Goal: Information Seeking & Learning: Learn about a topic

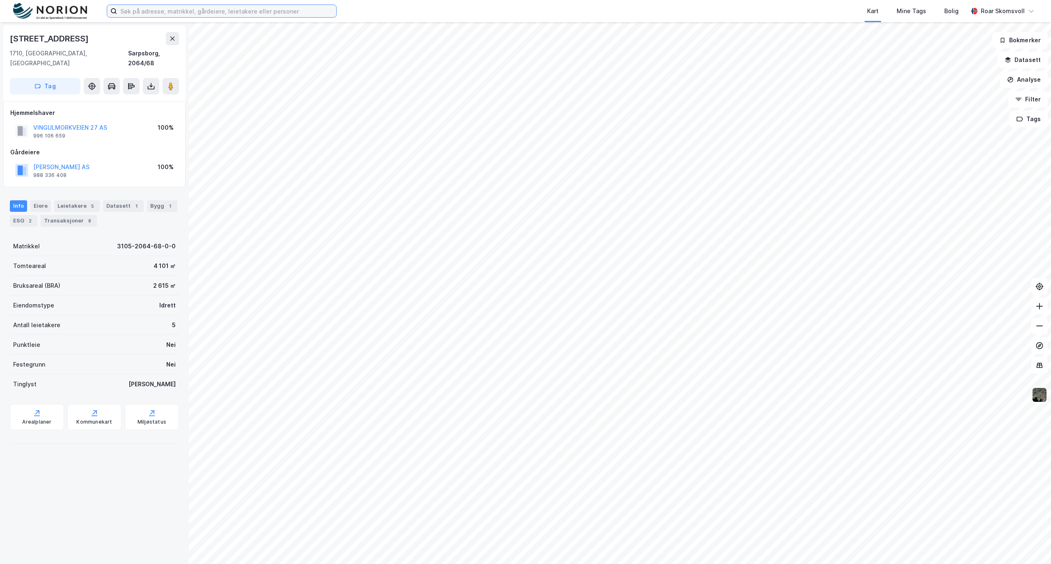
click at [193, 14] on input at bounding box center [226, 11] width 219 height 12
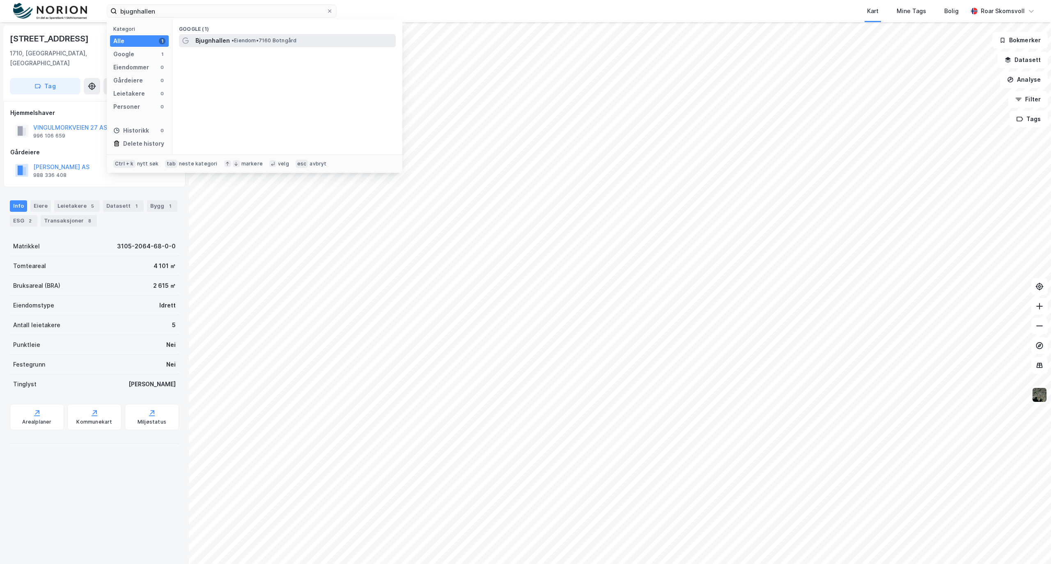
click at [234, 42] on span "•" at bounding box center [232, 40] width 2 height 6
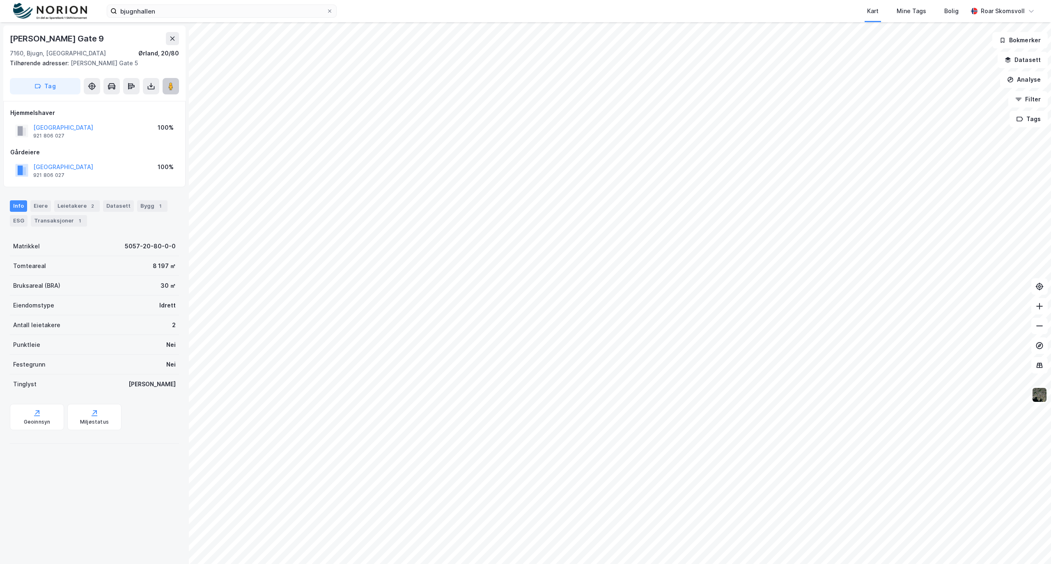
click at [171, 84] on image at bounding box center [170, 86] width 5 height 8
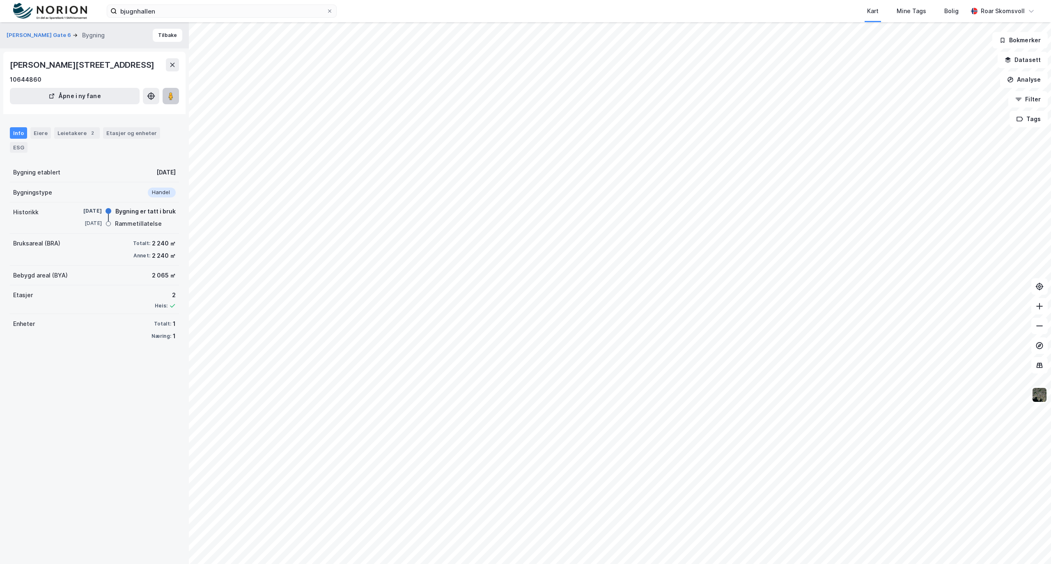
click at [171, 98] on image at bounding box center [170, 96] width 5 height 8
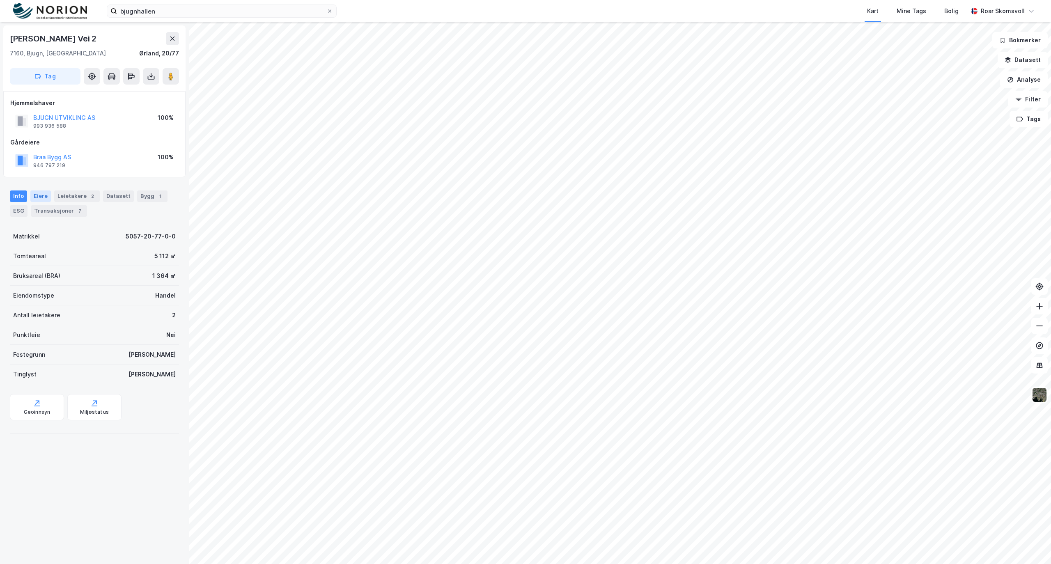
click at [35, 194] on div "Eiere" at bounding box center [40, 195] width 21 height 11
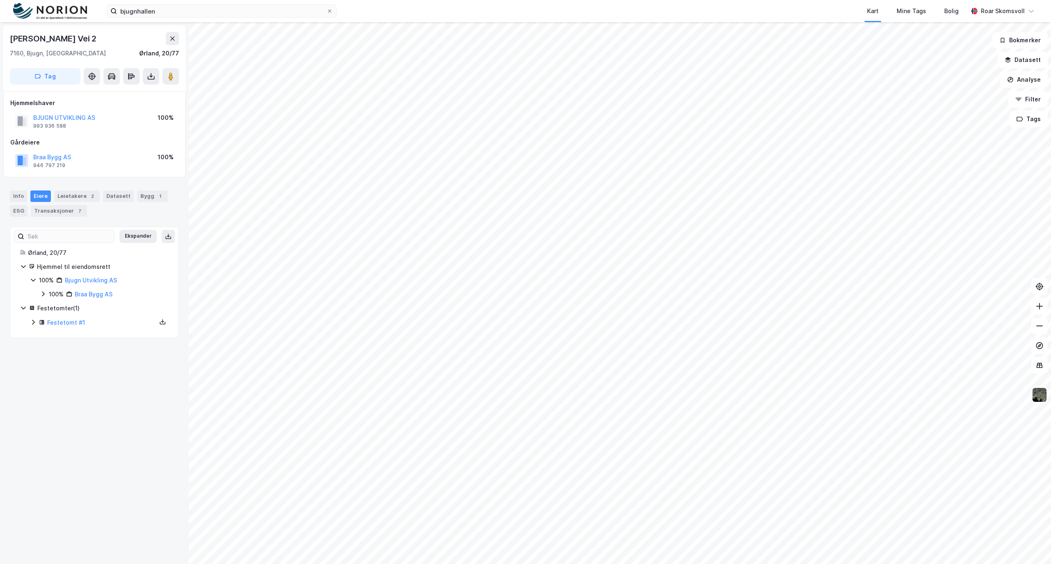
click at [41, 294] on icon at bounding box center [43, 294] width 7 height 7
click at [51, 309] on icon at bounding box center [53, 307] width 7 height 7
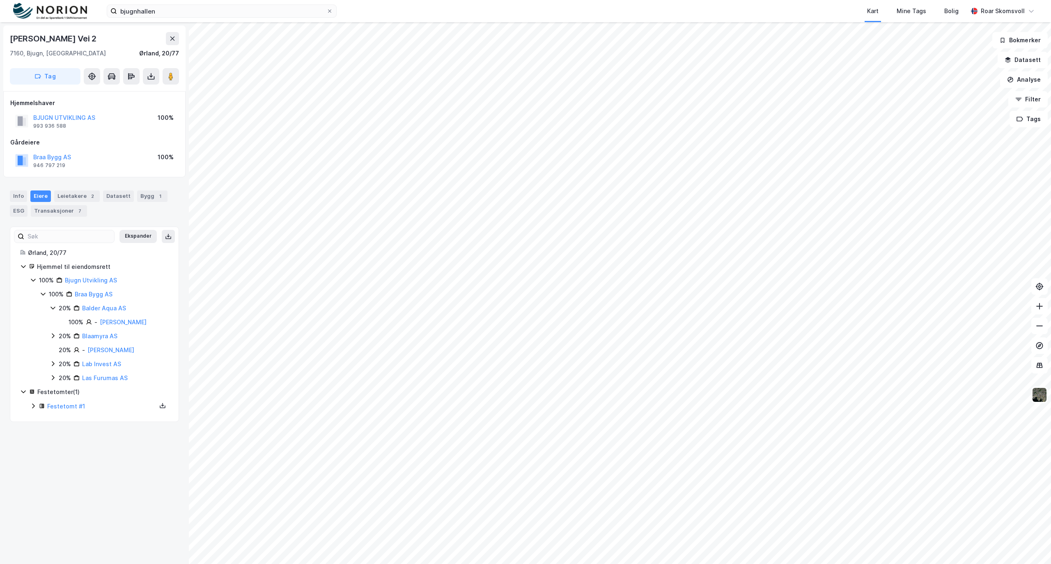
click at [51, 309] on icon at bounding box center [52, 308] width 5 height 3
click at [52, 324] on icon at bounding box center [53, 321] width 7 height 7
click at [54, 309] on icon at bounding box center [53, 308] width 2 height 5
click at [56, 337] on div "20% Blaamyra AS" at bounding box center [109, 336] width 119 height 10
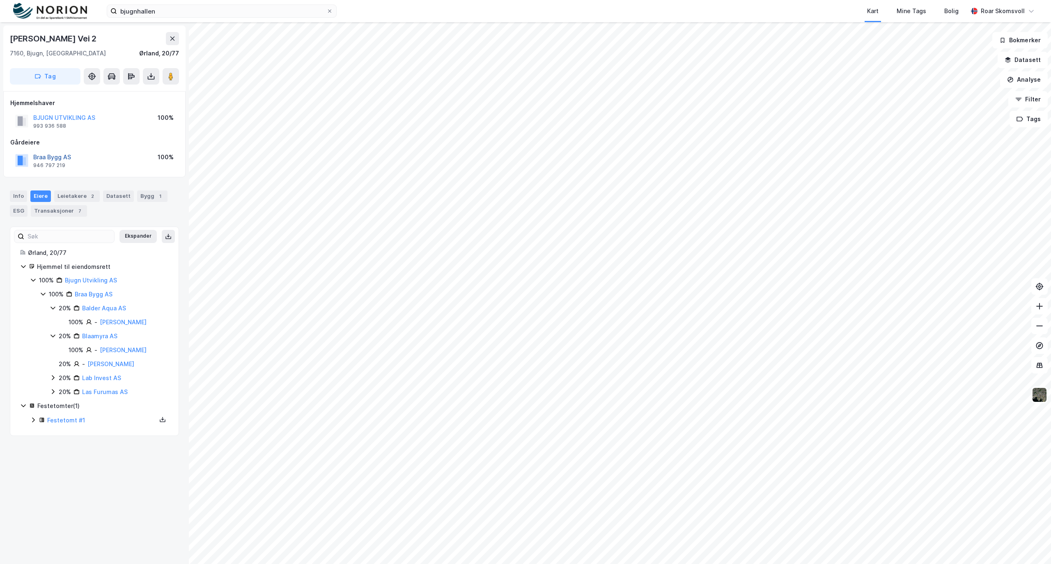
click at [0, 0] on button "Braa Bygg AS" at bounding box center [0, 0] width 0 height 0
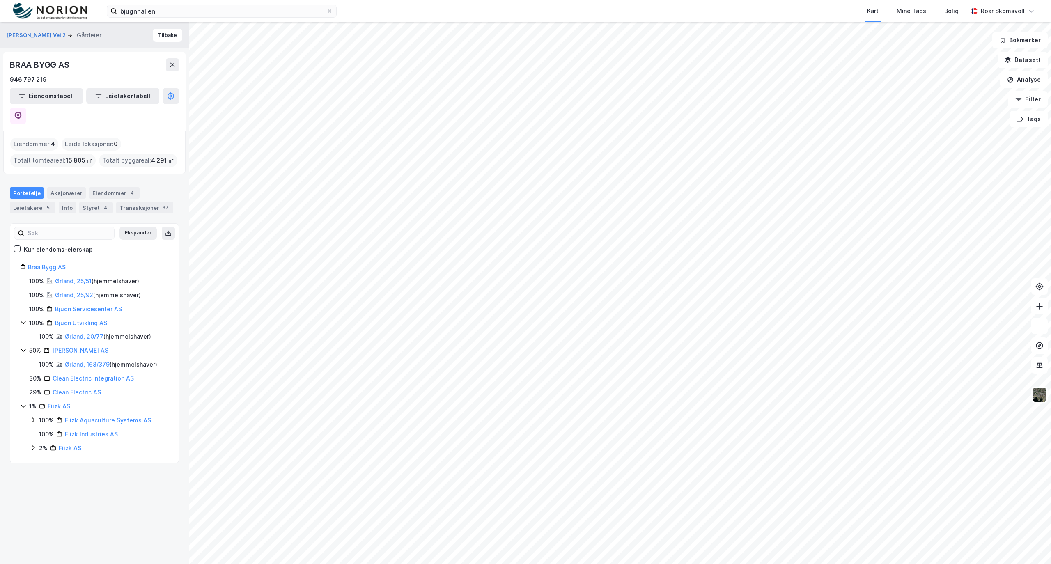
drag, startPoint x: 153, startPoint y: 30, endPoint x: 404, endPoint y: 4, distance: 251.7
click at [153, 32] on button "Tilbake" at bounding box center [168, 35] width 30 height 13
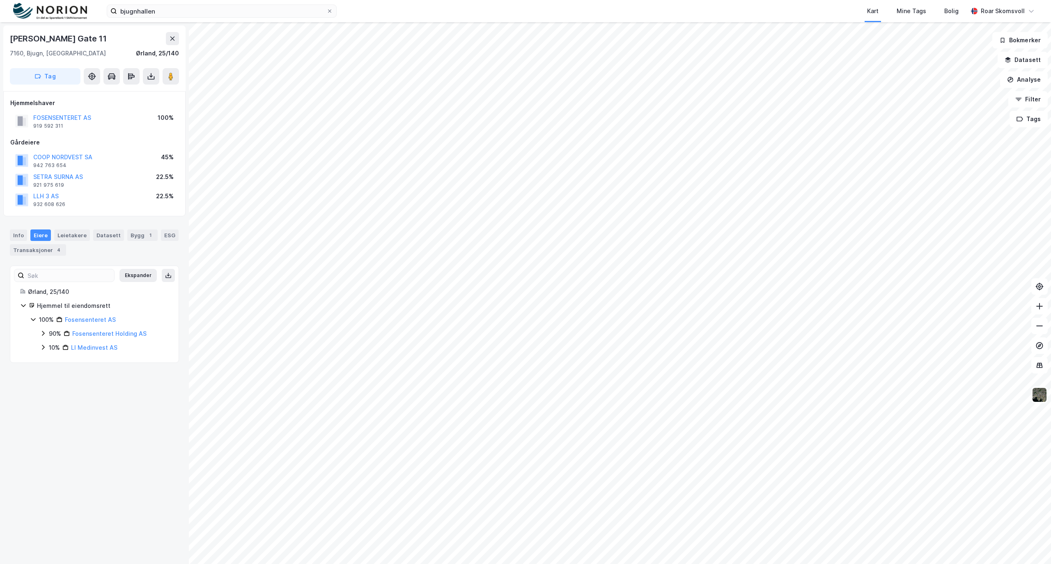
click at [43, 336] on icon at bounding box center [43, 333] width 7 height 7
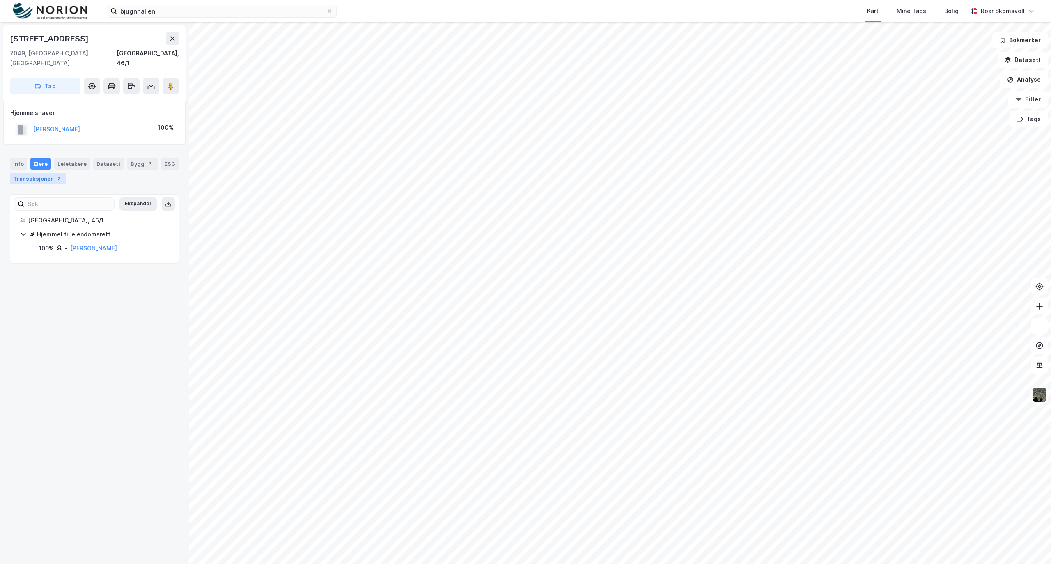
click at [60, 173] on div "Transaksjoner 2" at bounding box center [38, 178] width 56 height 11
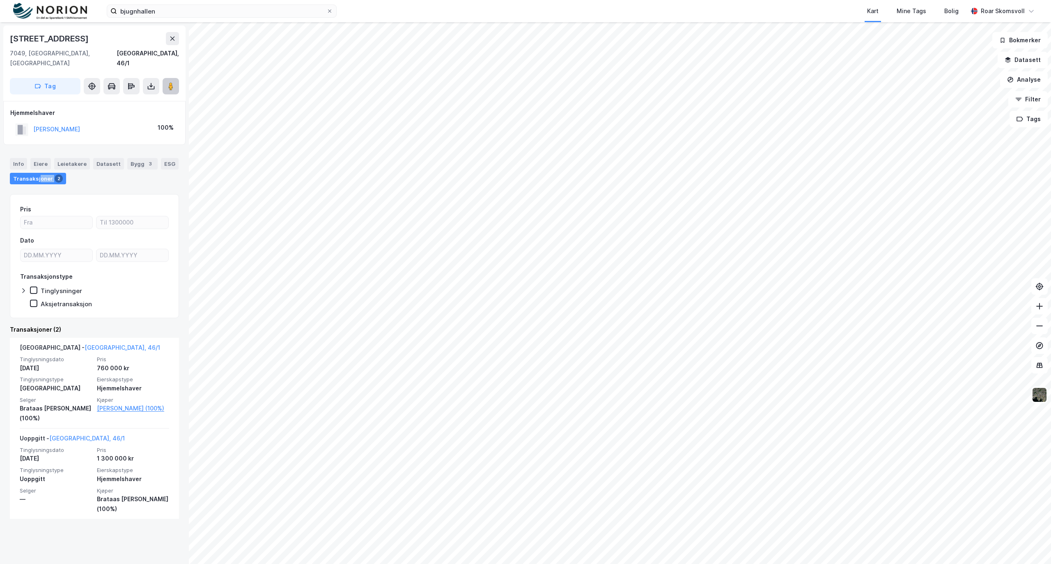
click at [169, 82] on image at bounding box center [170, 86] width 5 height 8
click at [1029, 62] on button "Datasett" at bounding box center [1022, 60] width 50 height 16
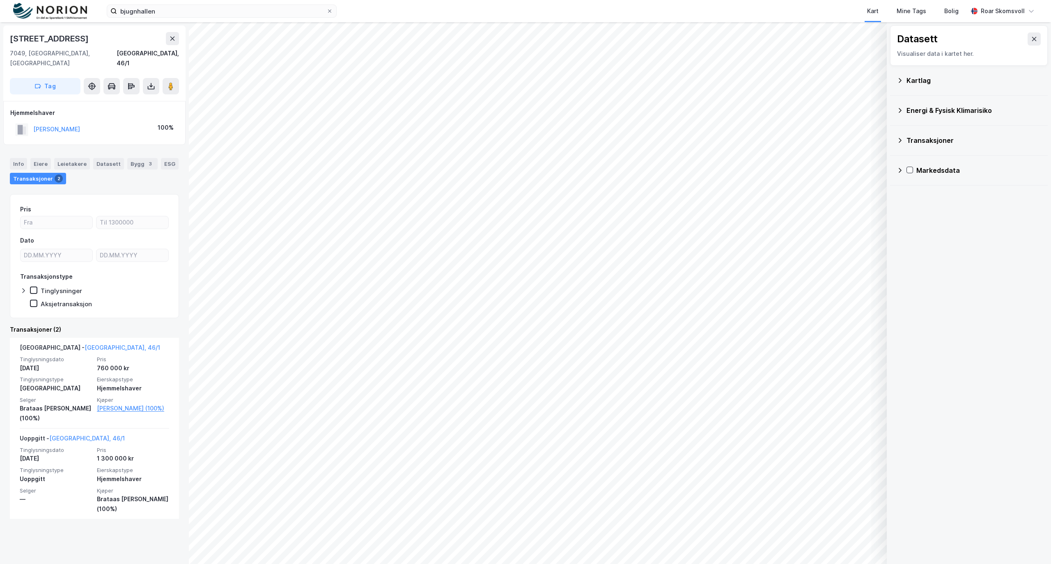
click at [900, 78] on icon at bounding box center [899, 80] width 7 height 7
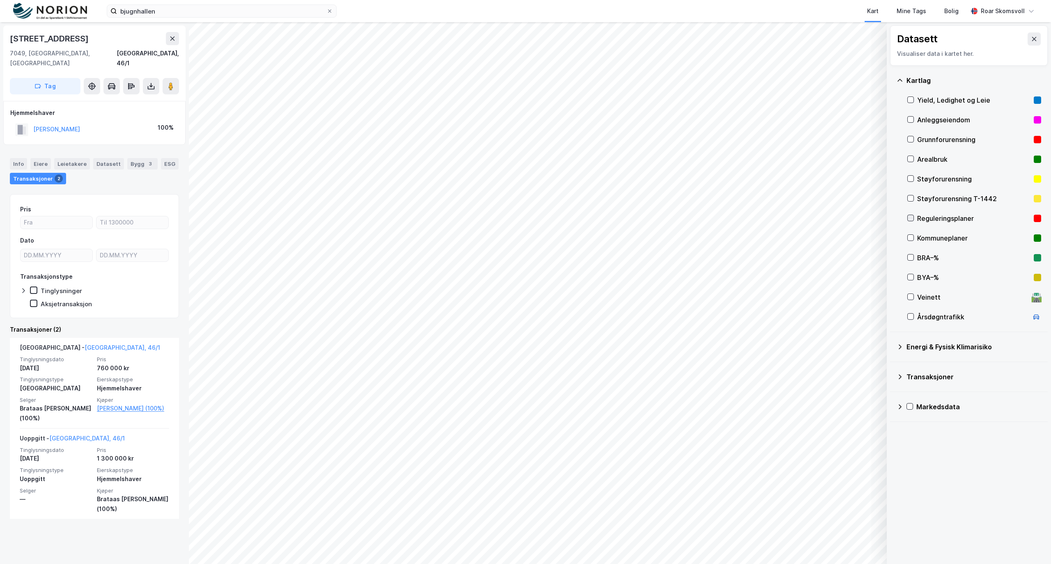
click at [908, 217] on icon at bounding box center [910, 218] width 6 height 6
click at [908, 216] on icon at bounding box center [910, 218] width 6 height 6
click at [911, 238] on icon at bounding box center [910, 238] width 6 height 6
click at [910, 237] on icon at bounding box center [910, 238] width 6 height 6
click at [911, 219] on icon at bounding box center [910, 218] width 6 height 6
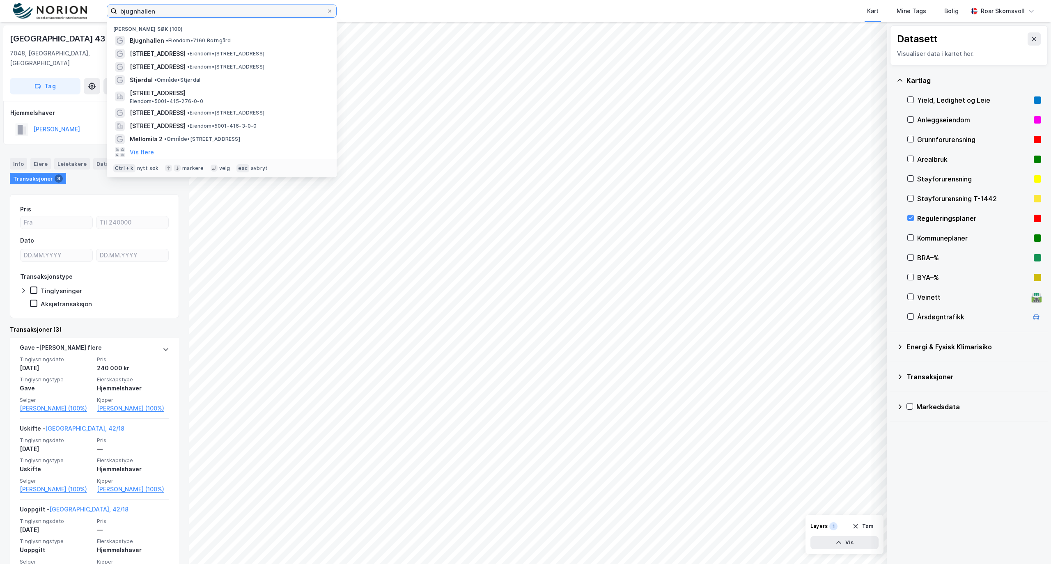
drag, startPoint x: 172, startPoint y: 11, endPoint x: 40, endPoint y: 22, distance: 133.0
click at [97, 13] on div "bjugnhallen Nylige søk (100) Bjugnhallen • Eiendom • [STREET_ADDRESS] • Eiendom…" at bounding box center [525, 11] width 1051 height 22
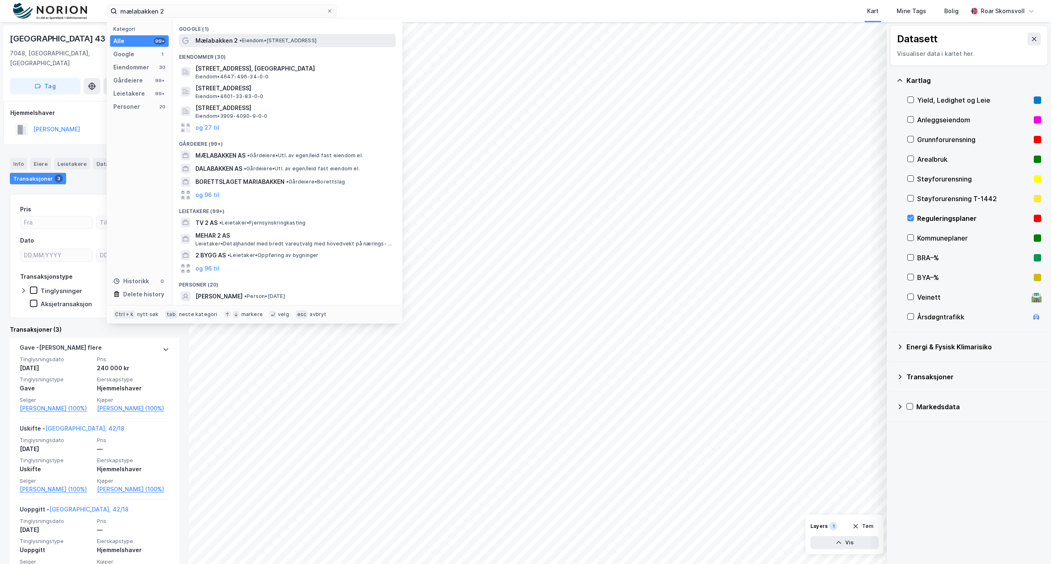
click at [225, 40] on span "Mælabakken 2" at bounding box center [216, 41] width 42 height 10
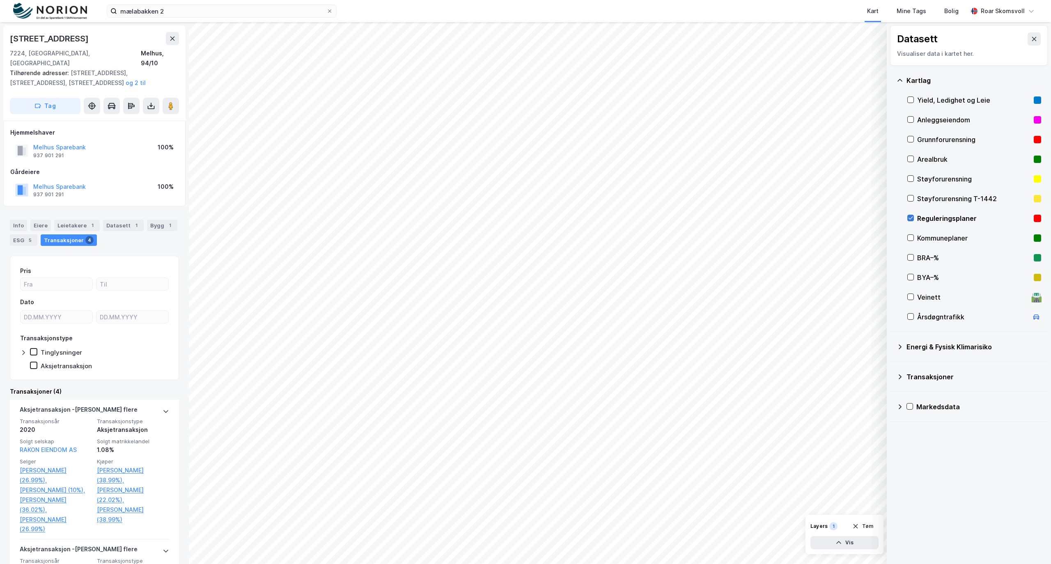
click at [909, 215] on icon at bounding box center [910, 218] width 6 height 6
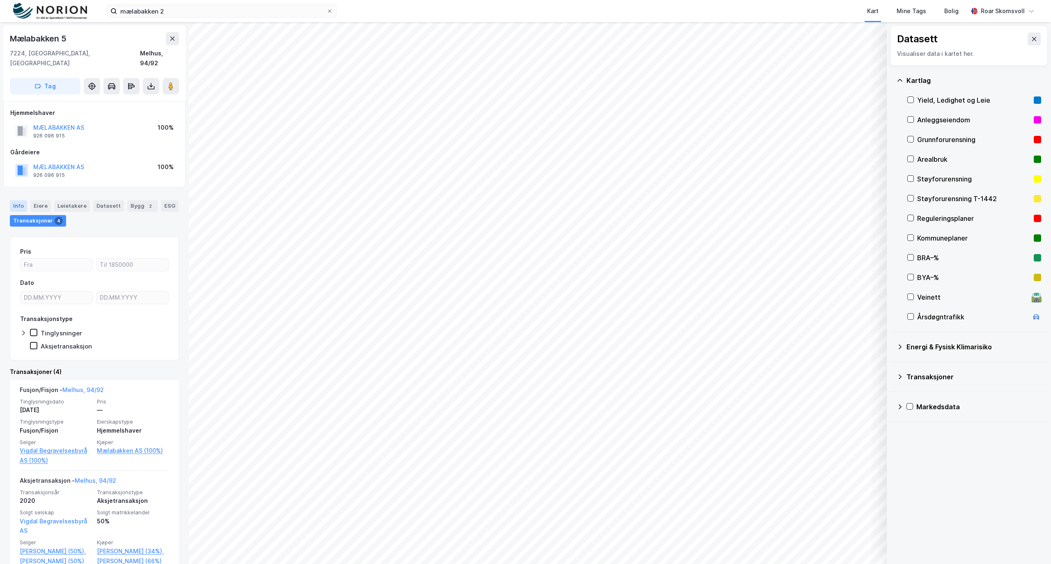
click at [17, 200] on div "Info" at bounding box center [18, 205] width 17 height 11
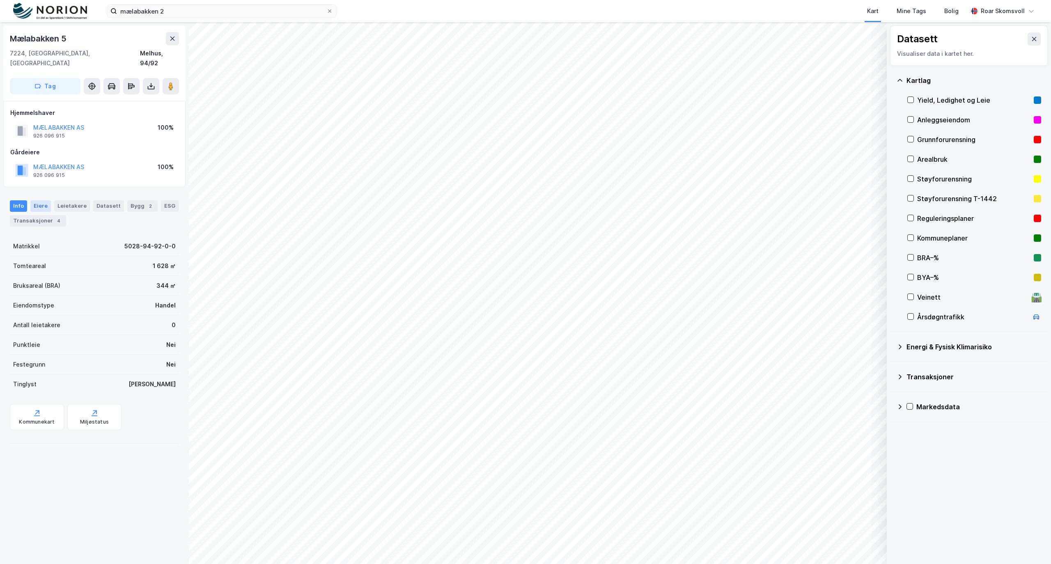
click at [40, 200] on div "Eiere" at bounding box center [40, 205] width 21 height 11
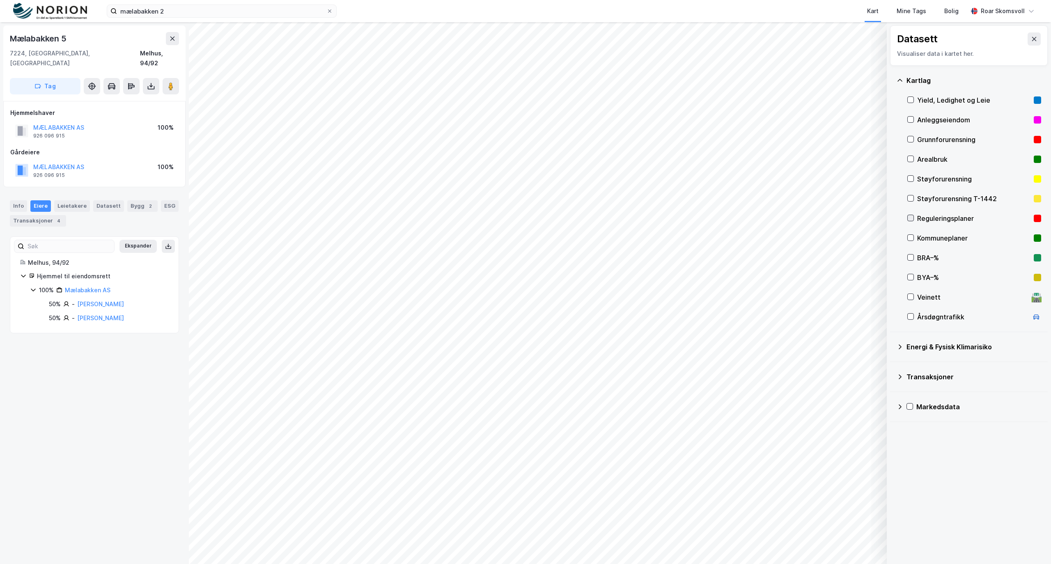
click at [910, 219] on icon at bounding box center [910, 218] width 6 height 6
click at [911, 237] on icon at bounding box center [910, 237] width 5 height 3
click at [913, 197] on icon at bounding box center [910, 198] width 6 height 6
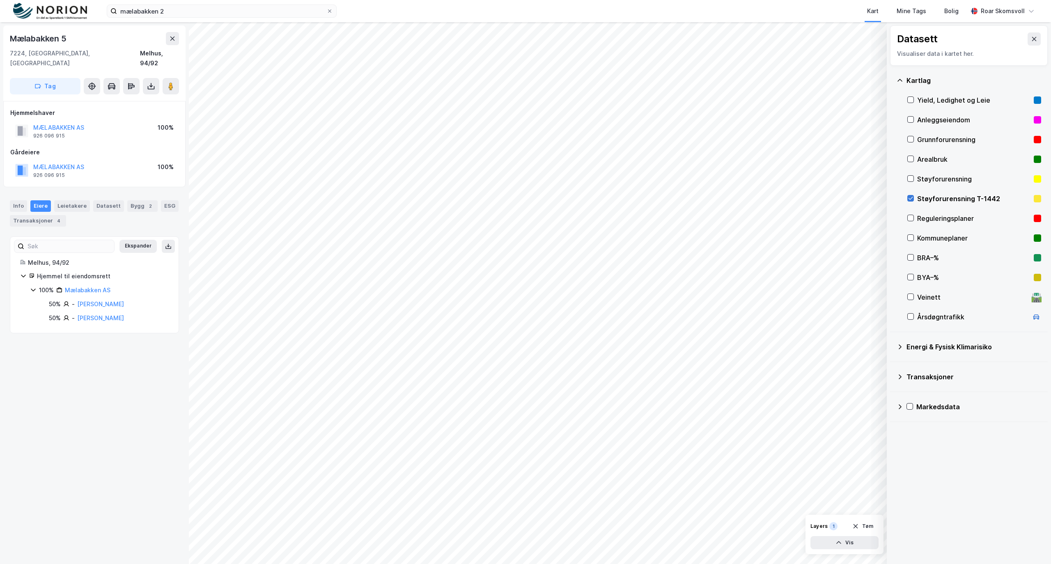
click at [911, 199] on icon at bounding box center [910, 198] width 6 height 6
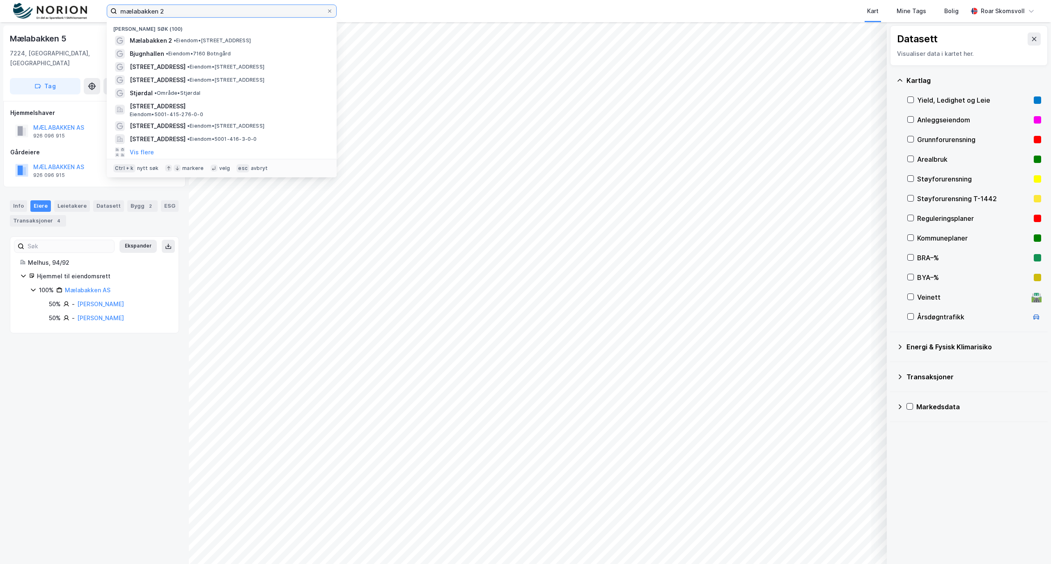
drag, startPoint x: 188, startPoint y: 11, endPoint x: 68, endPoint y: 0, distance: 120.4
click at [74, 3] on div "mælabakken 2 Nylige søk (100) Mælabakken 2 • Eiendom • [STREET_ADDRESS] Bjugnha…" at bounding box center [525, 11] width 1051 height 22
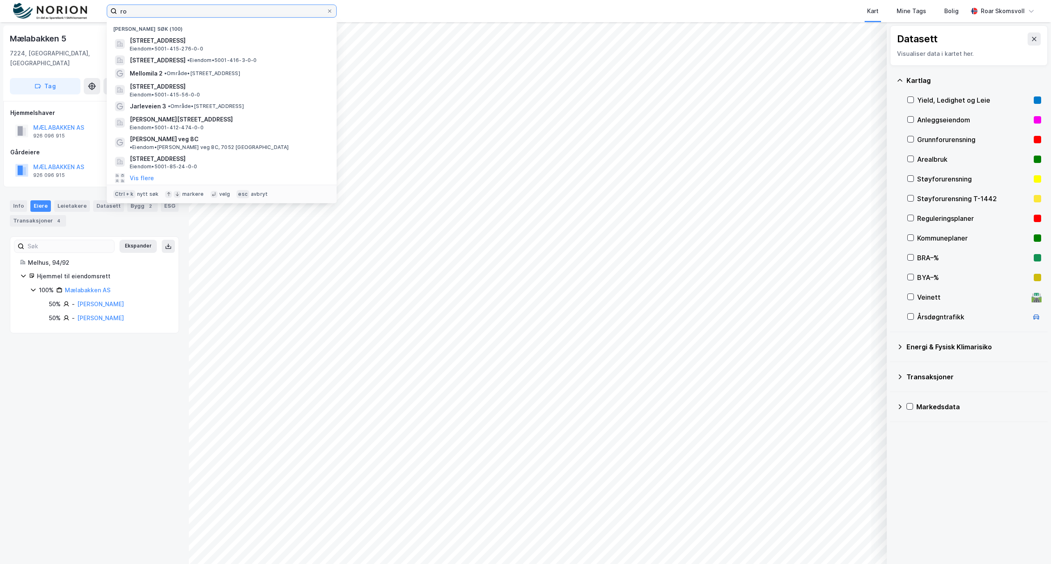
type input "r"
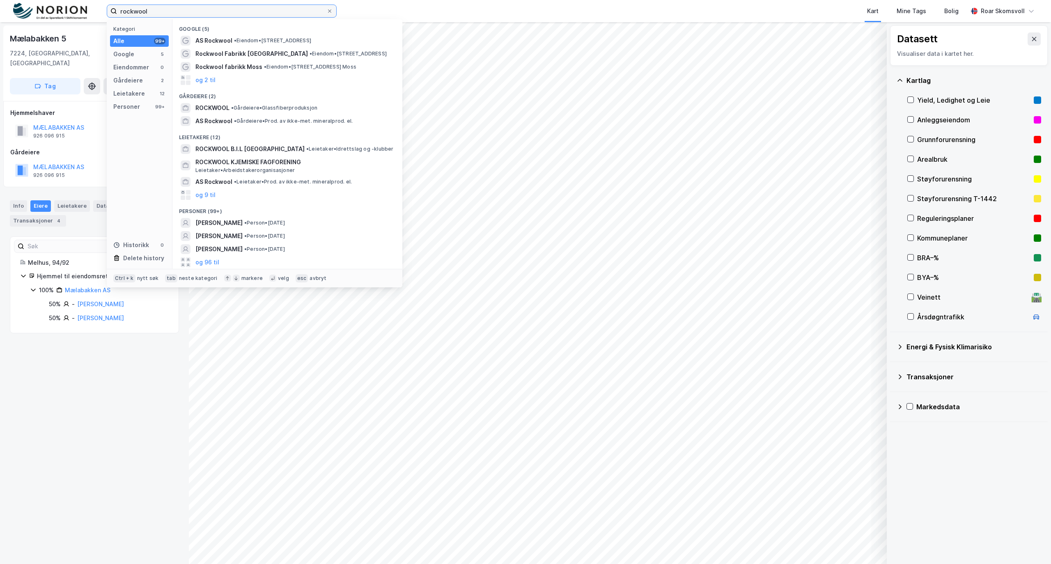
type input "rockwool"
click at [227, 53] on span "Rockwool Fabrikk [GEOGRAPHIC_DATA]" at bounding box center [251, 54] width 112 height 10
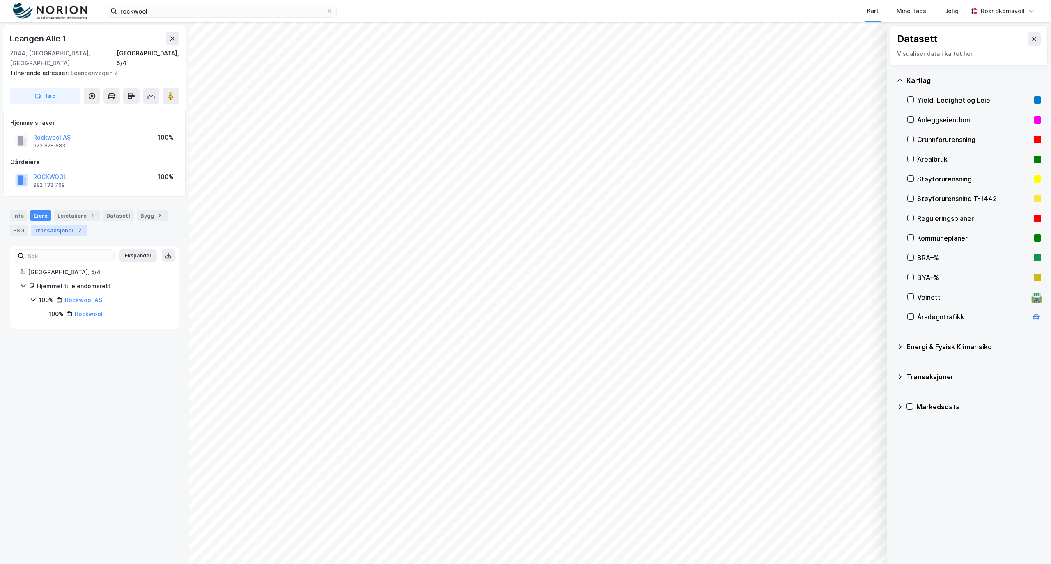
click at [48, 225] on div "Transaksjoner 2" at bounding box center [59, 229] width 56 height 11
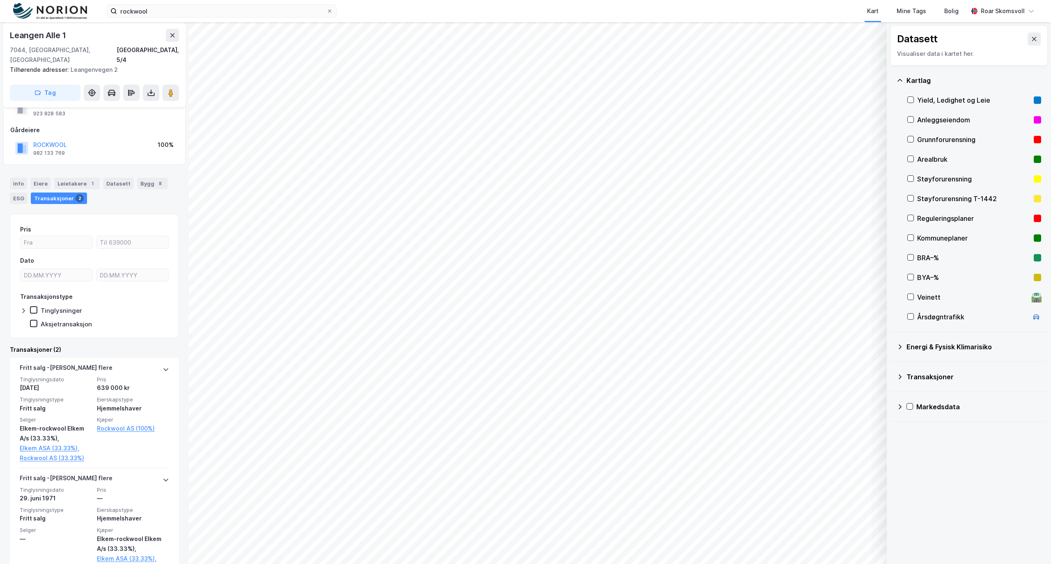
scroll to position [46, 0]
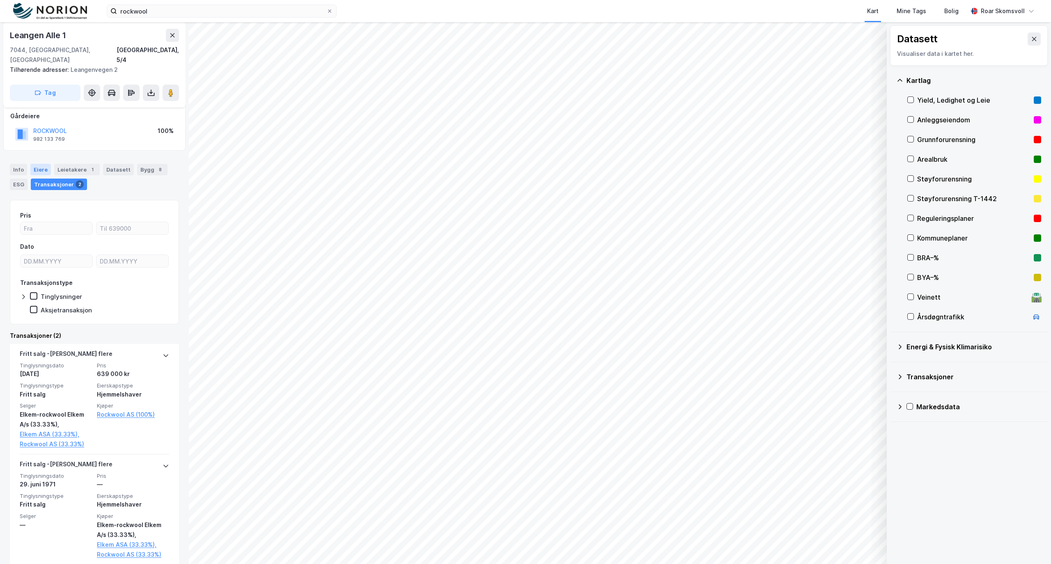
click at [36, 164] on div "Eiere" at bounding box center [40, 169] width 21 height 11
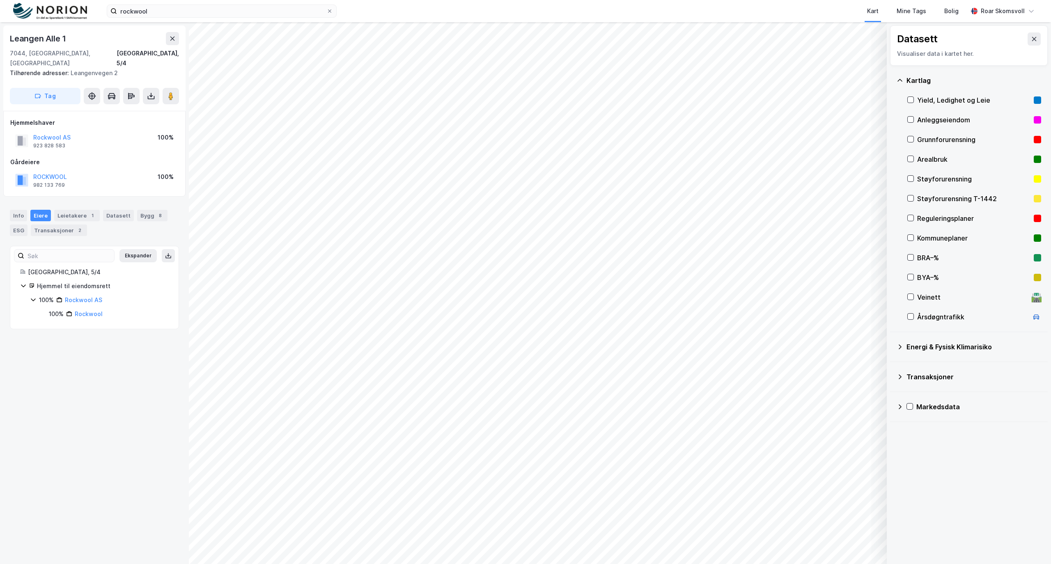
click at [33, 296] on icon at bounding box center [33, 299] width 7 height 7
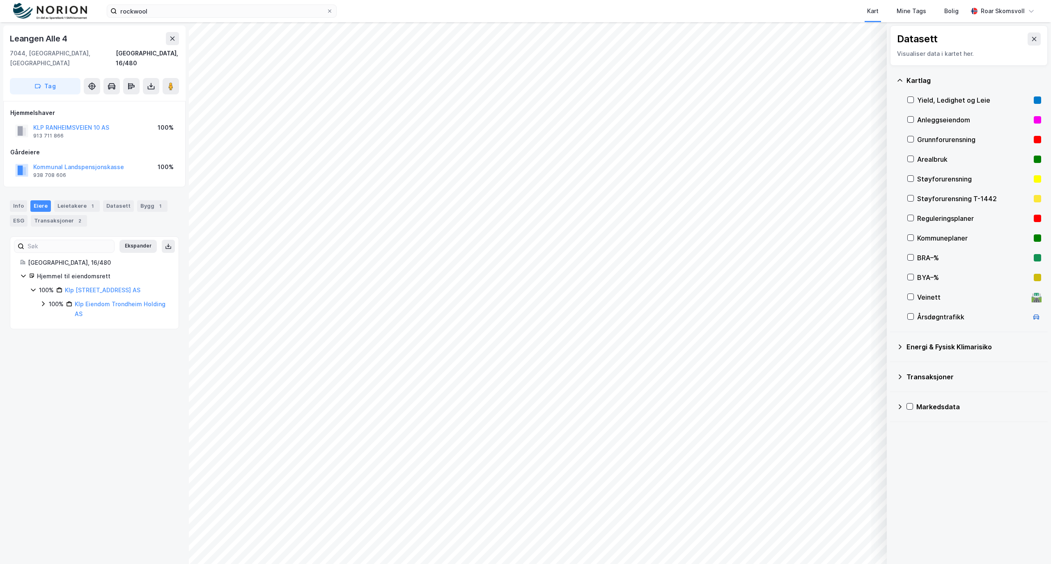
click at [45, 300] on icon at bounding box center [43, 303] width 7 height 7
click at [52, 324] on icon at bounding box center [53, 327] width 7 height 7
